Goal: Complete application form

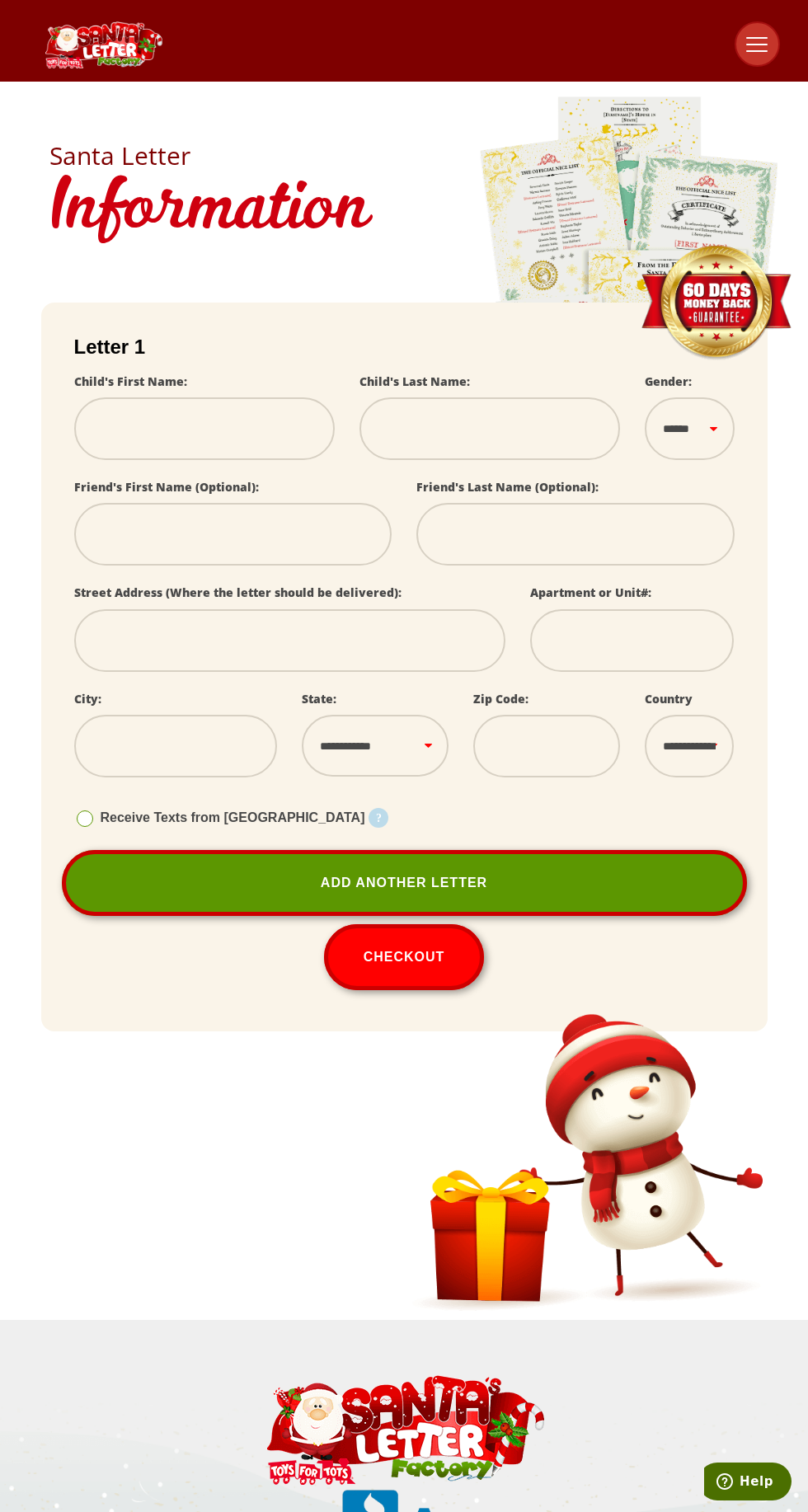
click at [399, 894] on link "Add Another Letter" at bounding box center [404, 882] width 685 height 66
select select
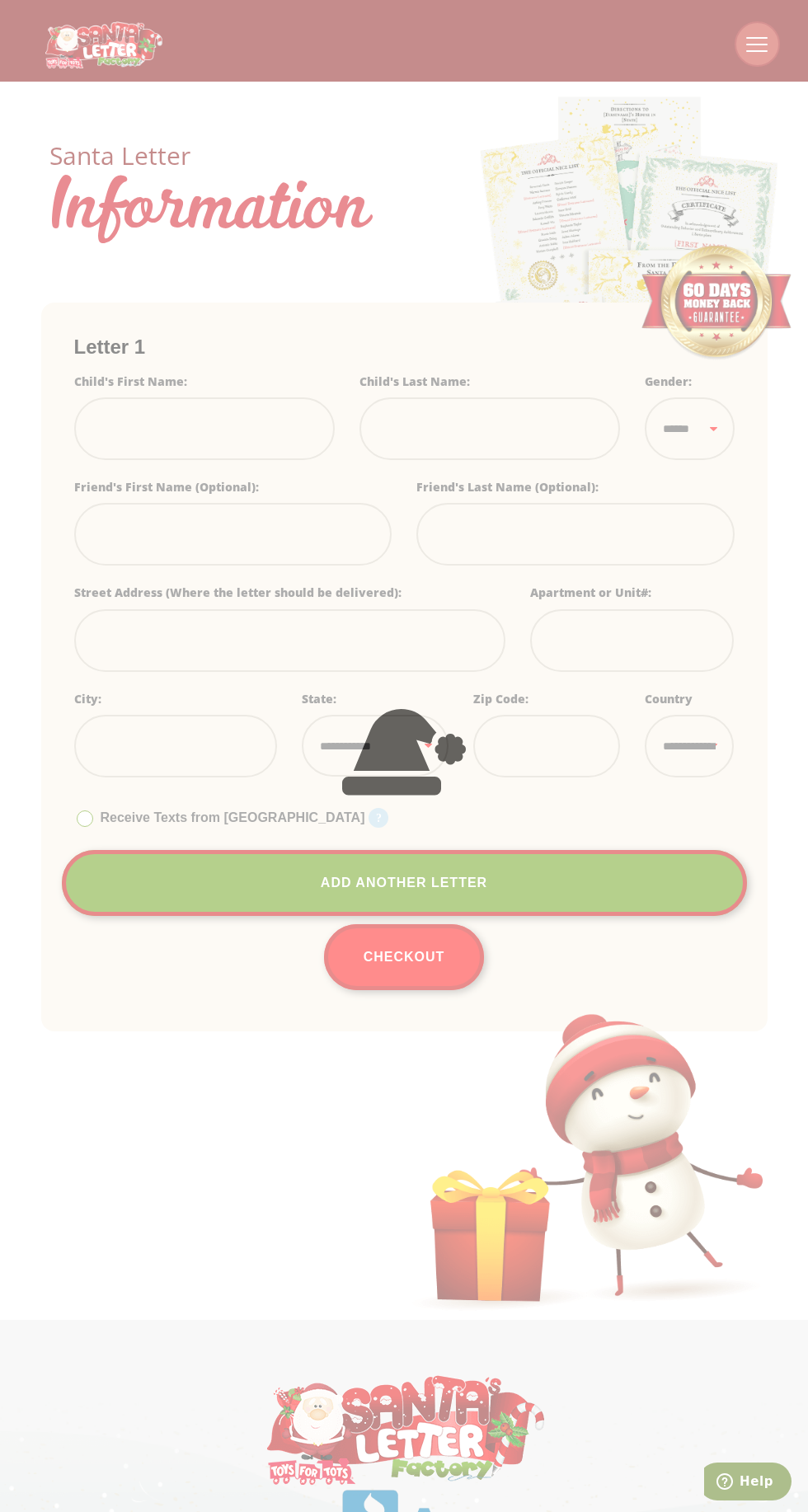
select select
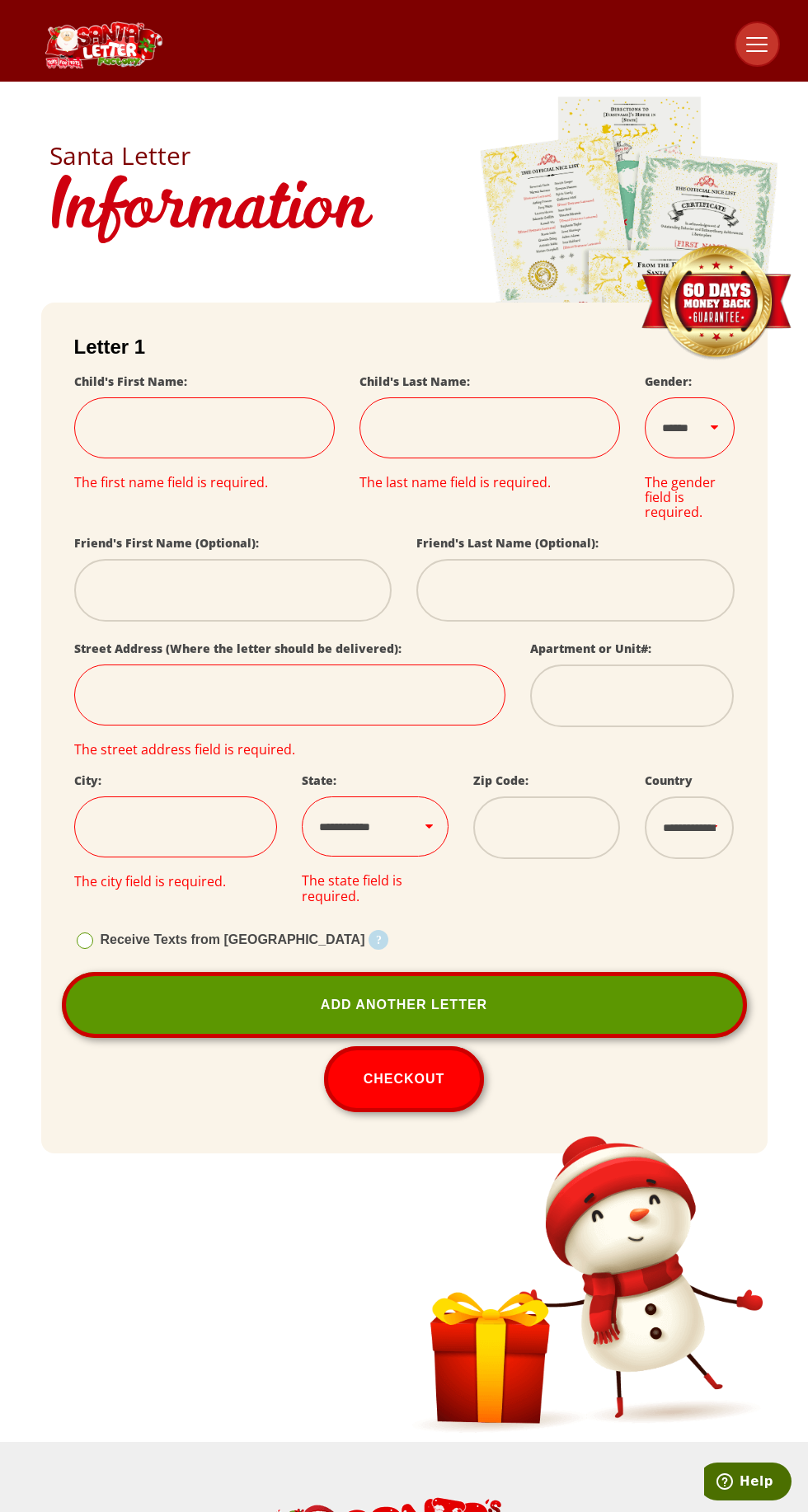
click at [601, 1010] on link "Add Another Letter" at bounding box center [404, 1005] width 685 height 66
select select
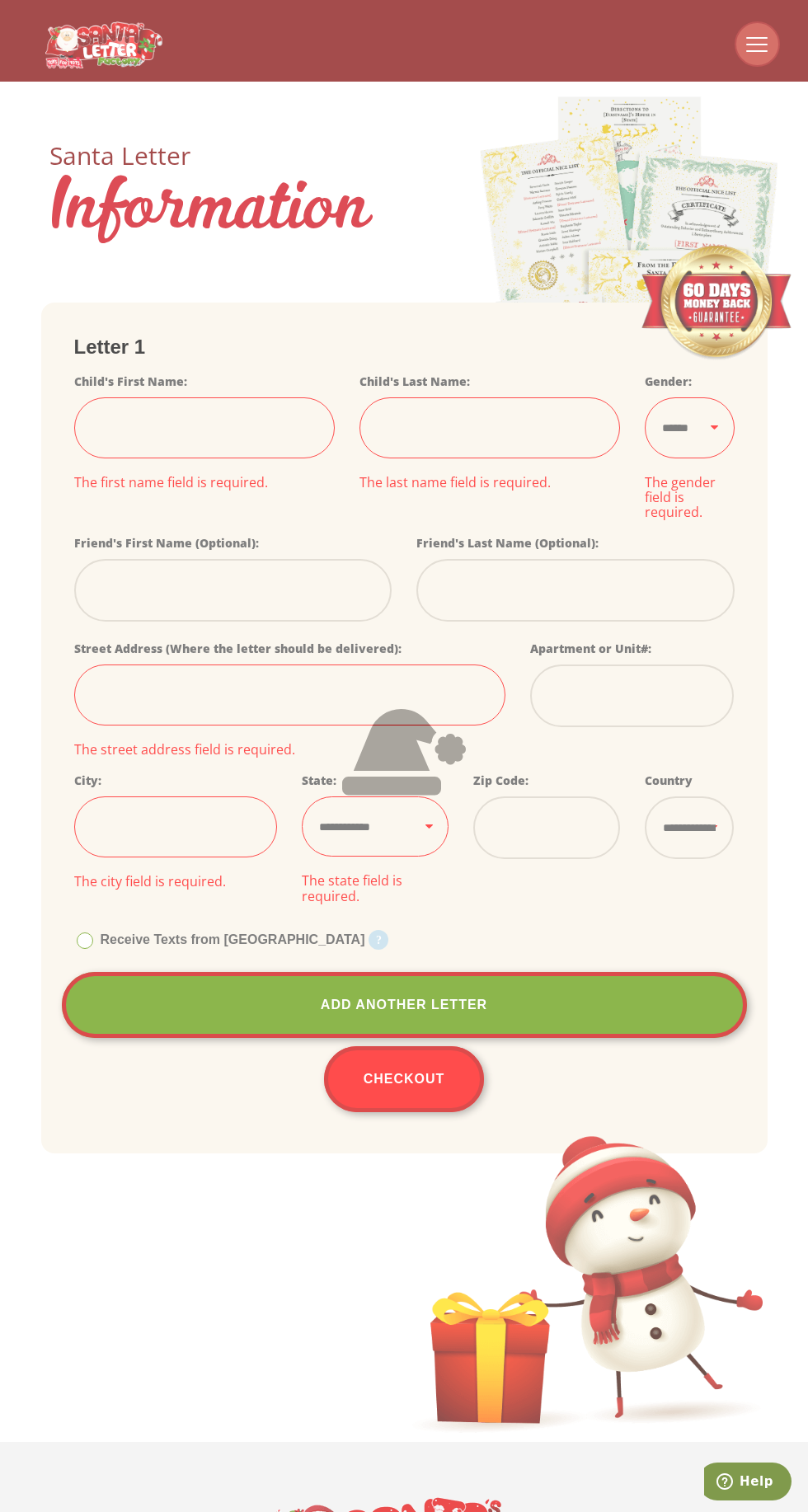
select select
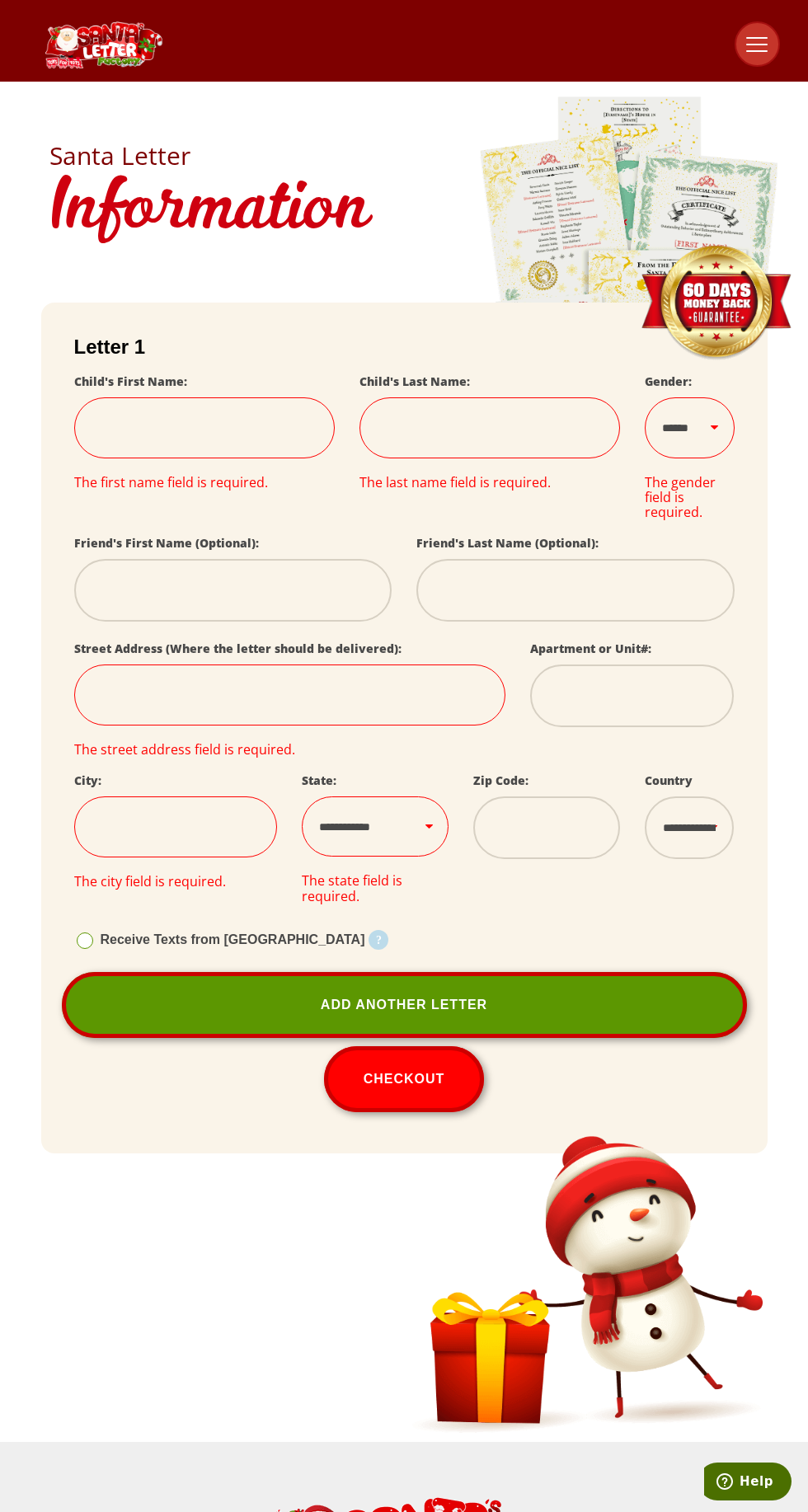
click at [756, 37] on span at bounding box center [756, 38] width 21 height 2
select select
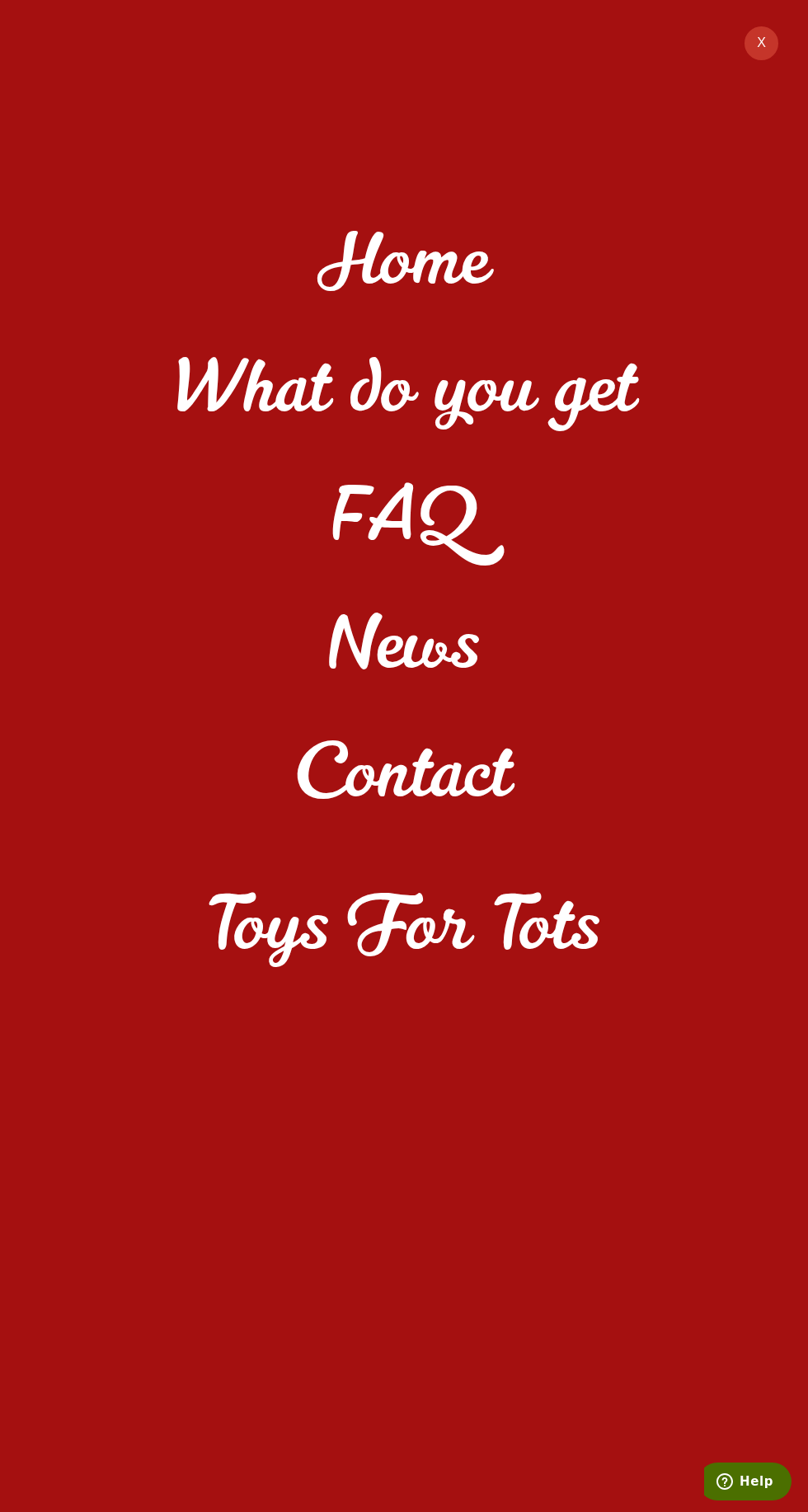
click at [761, 40] on button "X" at bounding box center [761, 43] width 37 height 37
select select
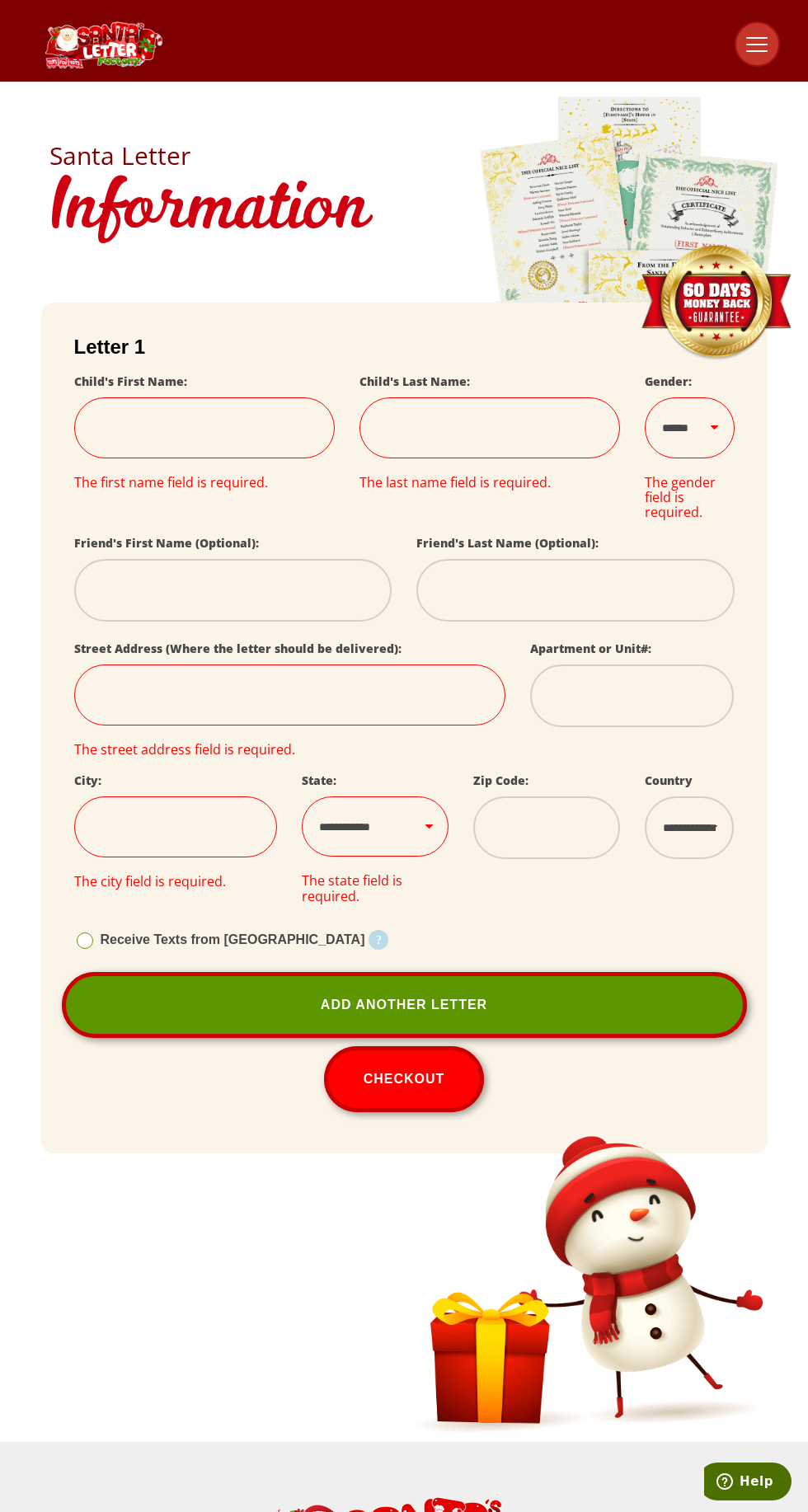
click at [761, 37] on span at bounding box center [756, 38] width 21 height 2
select select
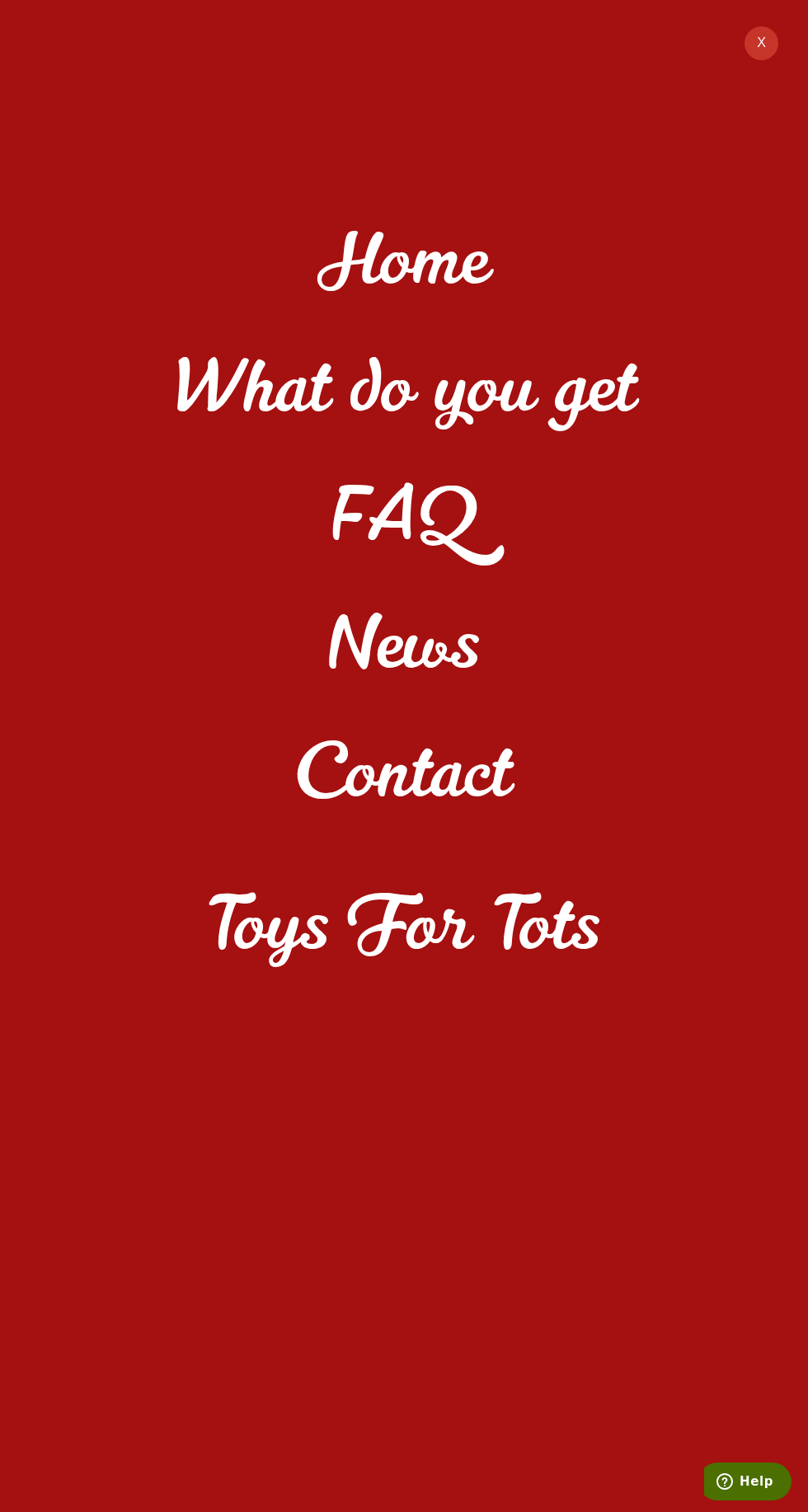
click at [761, 43] on button "X" at bounding box center [761, 43] width 37 height 37
select select
